Goal: Find contact information: Find contact information

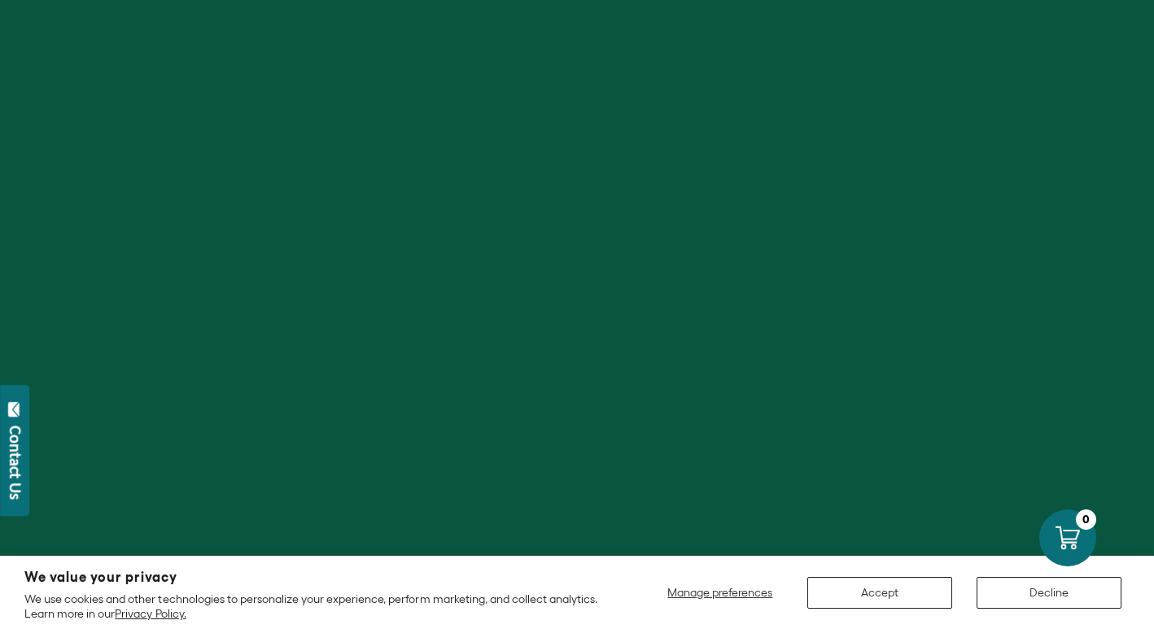
scroll to position [283, 0]
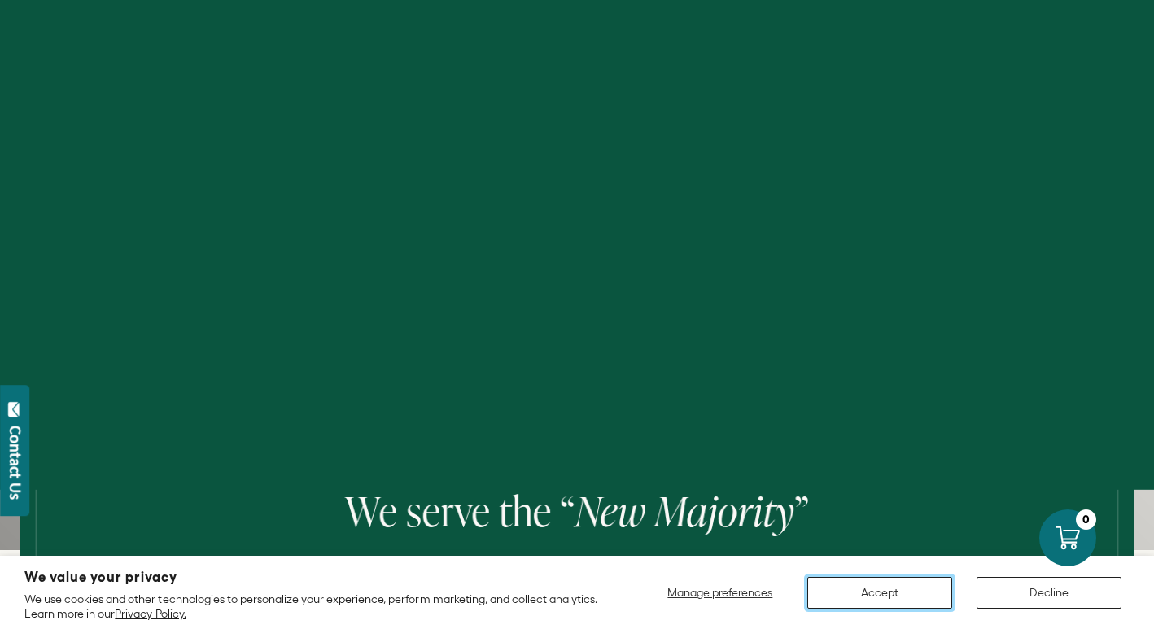
click at [842, 584] on button "Accept" at bounding box center [879, 593] width 145 height 32
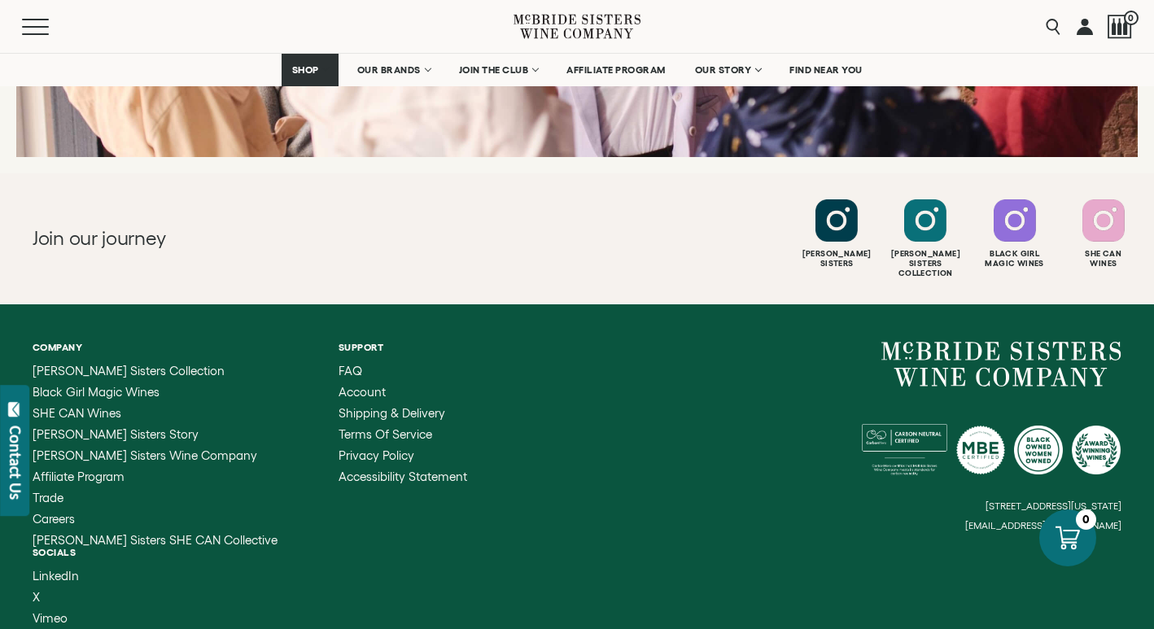
scroll to position [6496, 0]
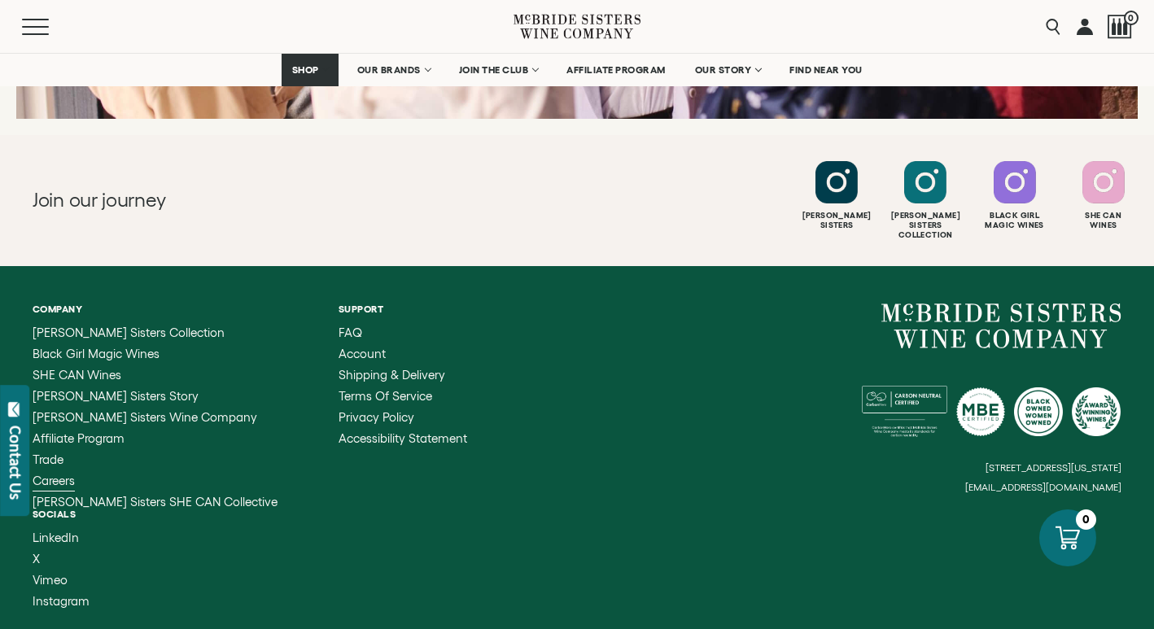
click at [50, 474] on span "Careers" at bounding box center [54, 481] width 42 height 14
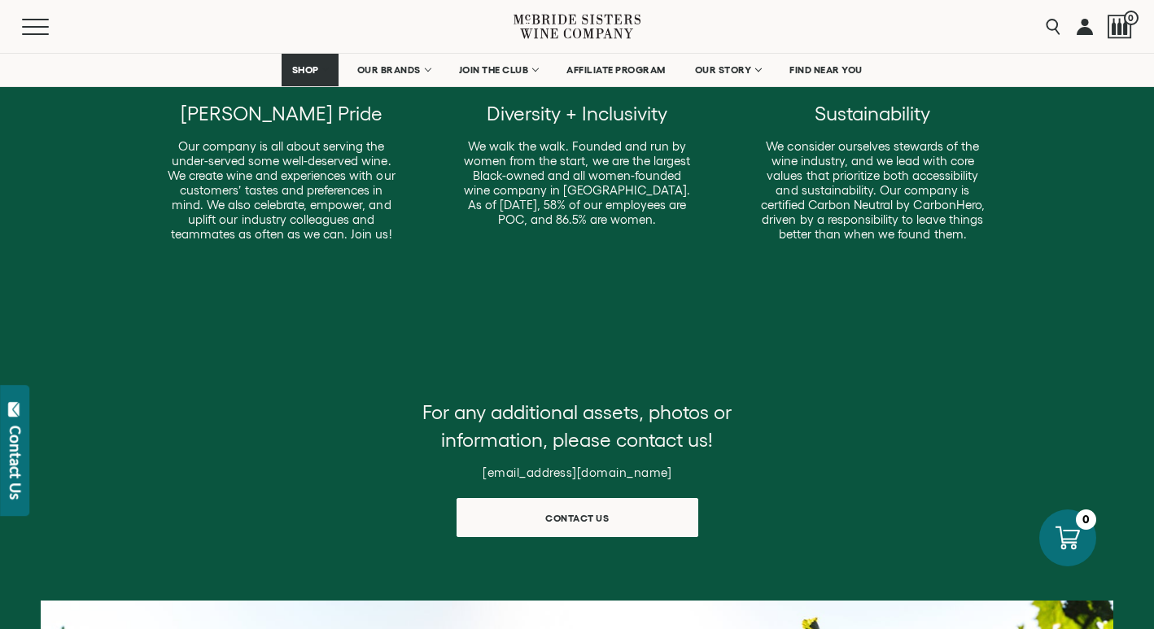
scroll to position [542, 0]
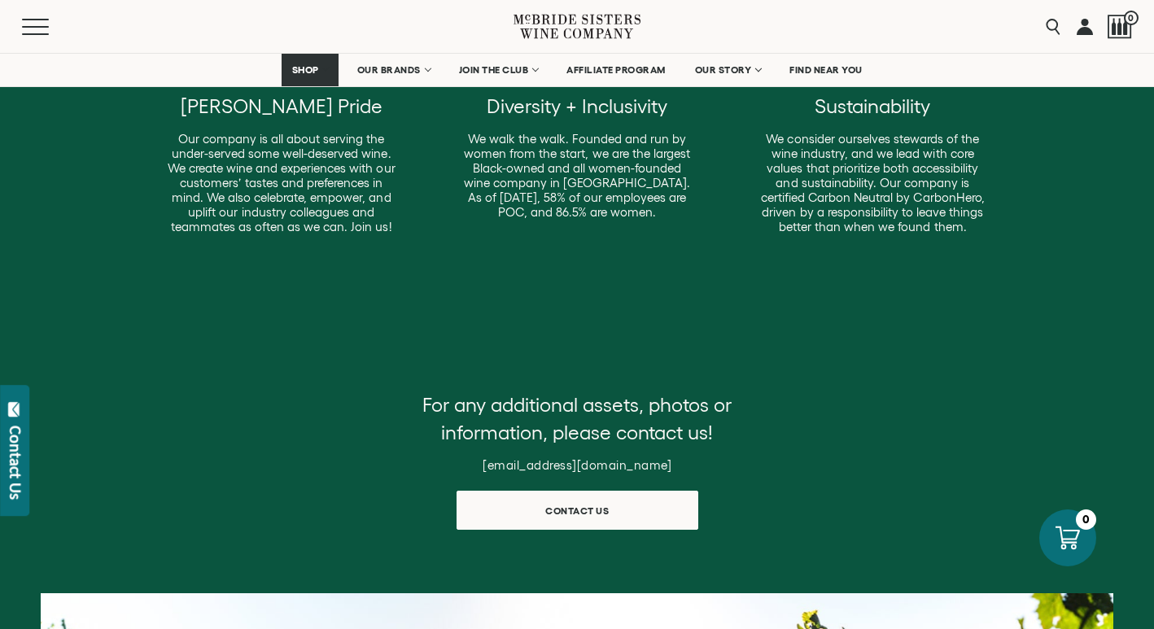
drag, startPoint x: 461, startPoint y: 466, endPoint x: 657, endPoint y: 465, distance: 196.2
click at [657, 465] on h6 "[EMAIL_ADDRESS][DOMAIN_NAME]" at bounding box center [577, 465] width 326 height 15
click at [632, 501] on span "Contact us" at bounding box center [577, 507] width 120 height 32
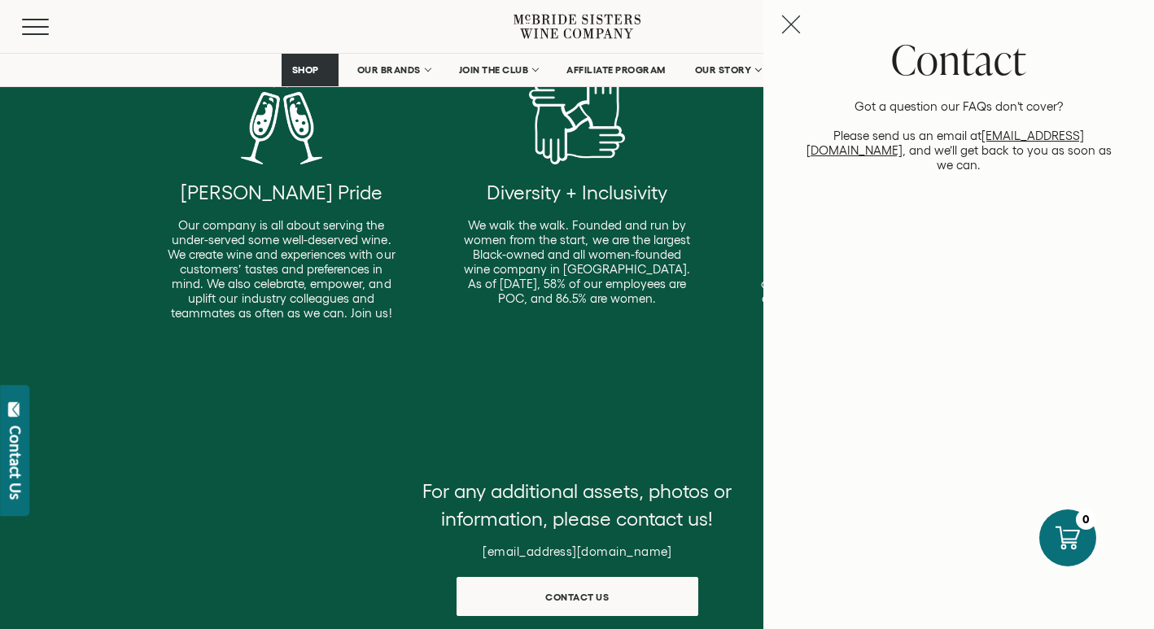
scroll to position [455, 0]
click at [977, 138] on link "[EMAIL_ADDRESS][DOMAIN_NAME]" at bounding box center [946, 143] width 278 height 28
